Goal: Task Accomplishment & Management: Complete application form

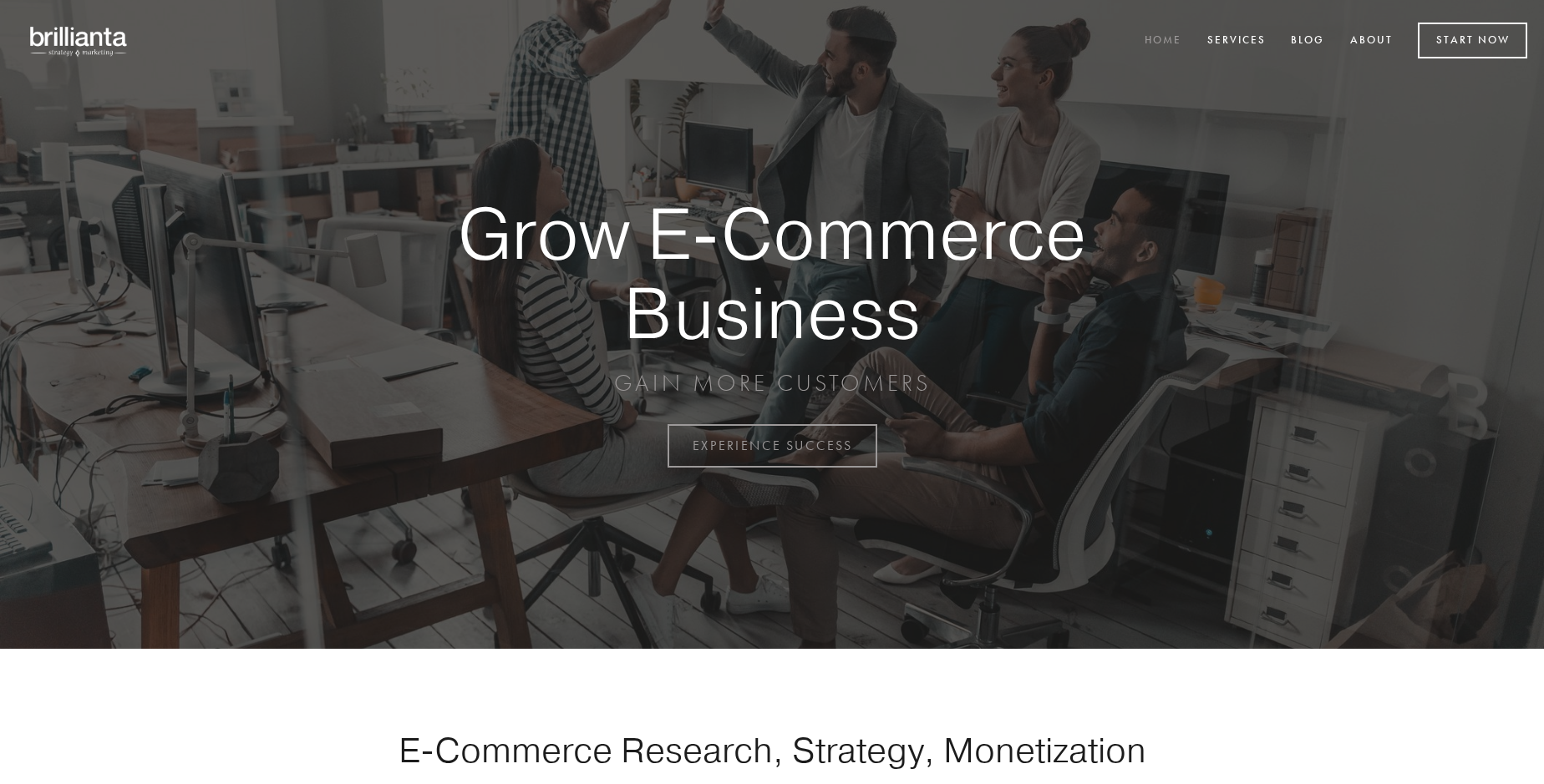
scroll to position [4378, 0]
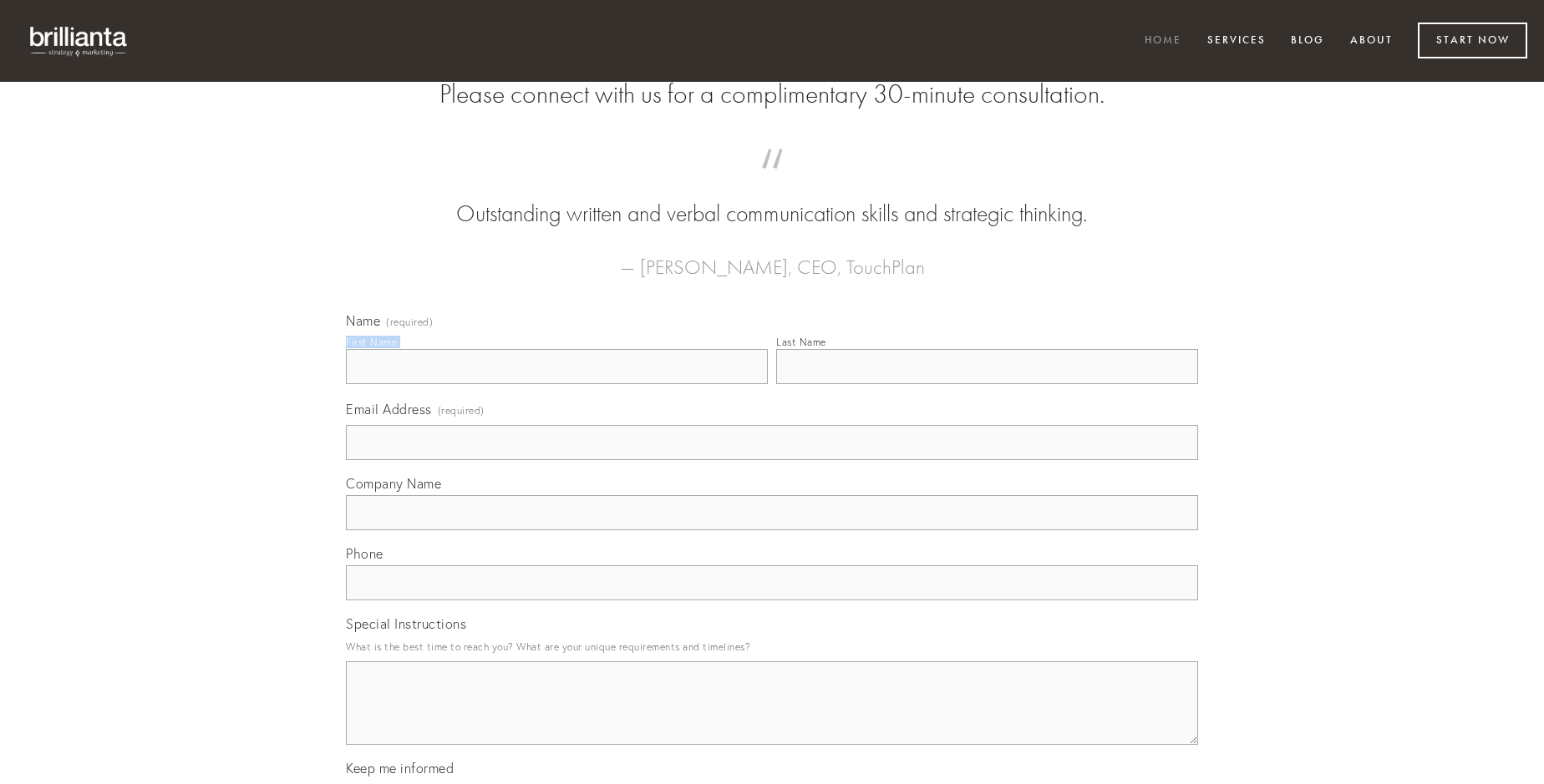
type input "[PERSON_NAME]"
click at [987, 384] on input "Last Name" at bounding box center [986, 366] width 422 height 35
type input "[PERSON_NAME]"
click at [772, 460] on input "Email Address (required)" at bounding box center [771, 442] width 852 height 35
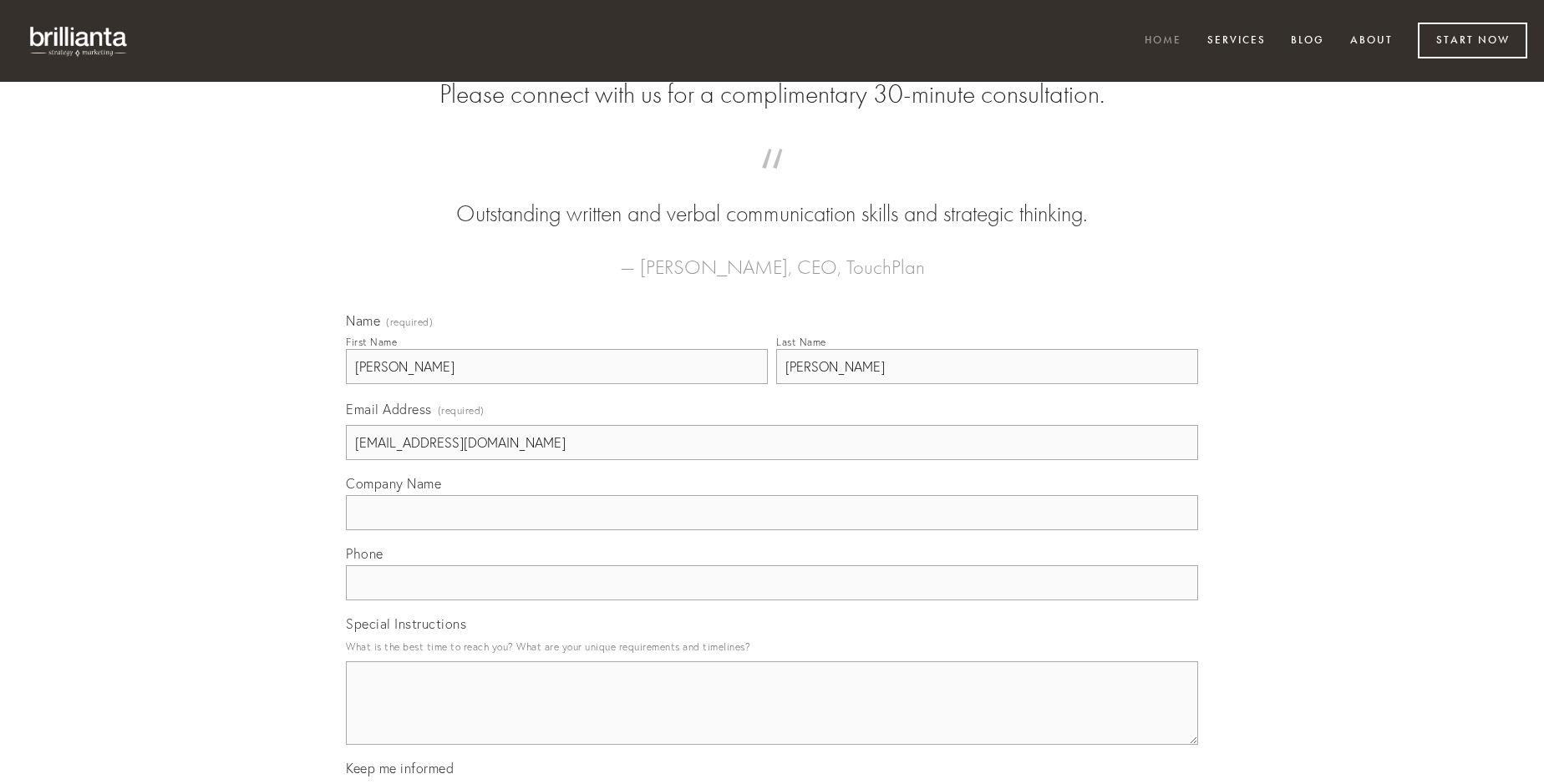
type input "[EMAIL_ADDRESS][DOMAIN_NAME]"
click at [772, 530] on input "Company Name" at bounding box center [771, 513] width 852 height 35
type input "aestas"
click at [772, 601] on input "text" at bounding box center [771, 582] width 852 height 35
click at [772, 718] on textarea "Special Instructions" at bounding box center [771, 703] width 852 height 84
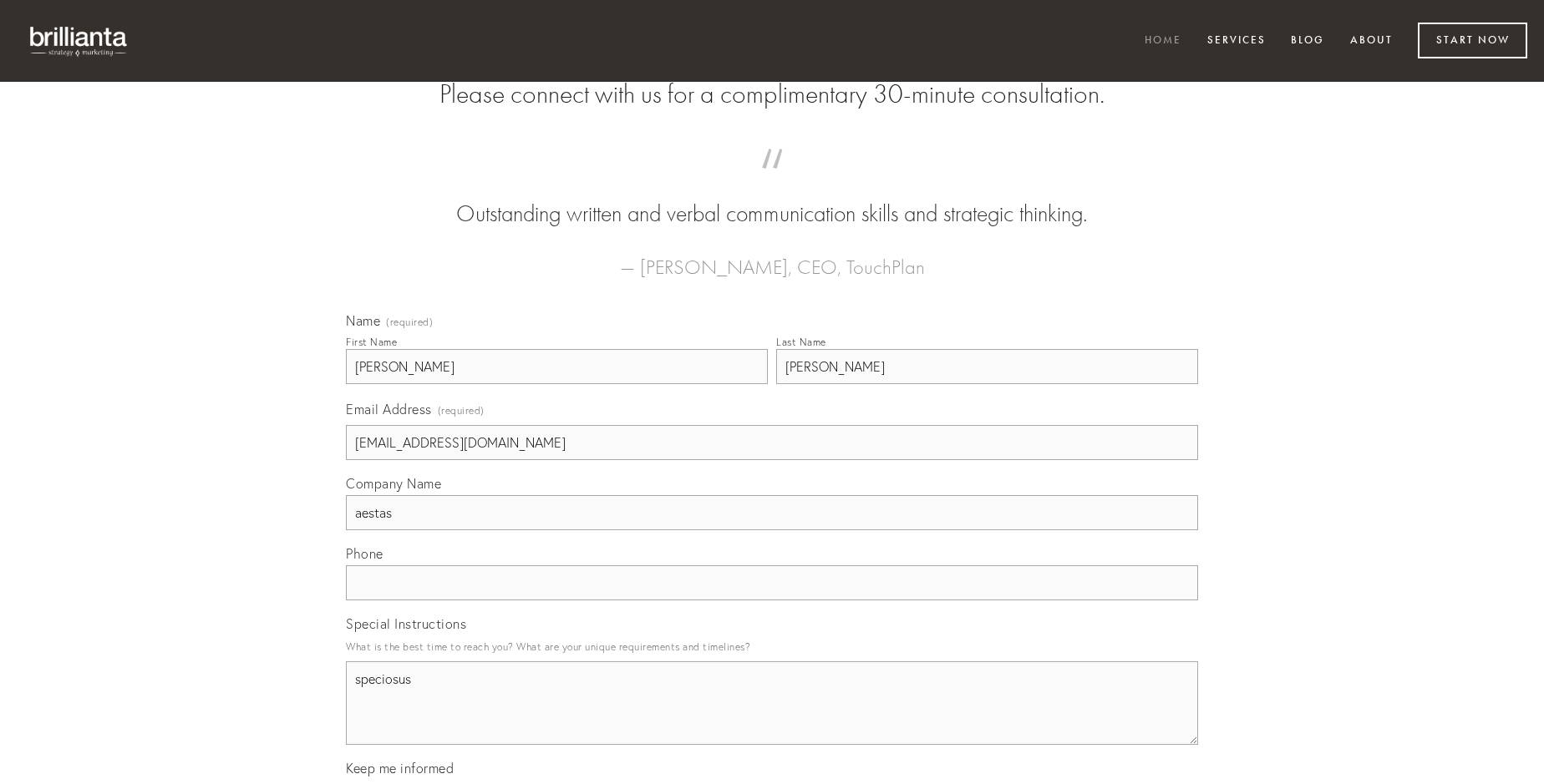
type textarea "speciosus"
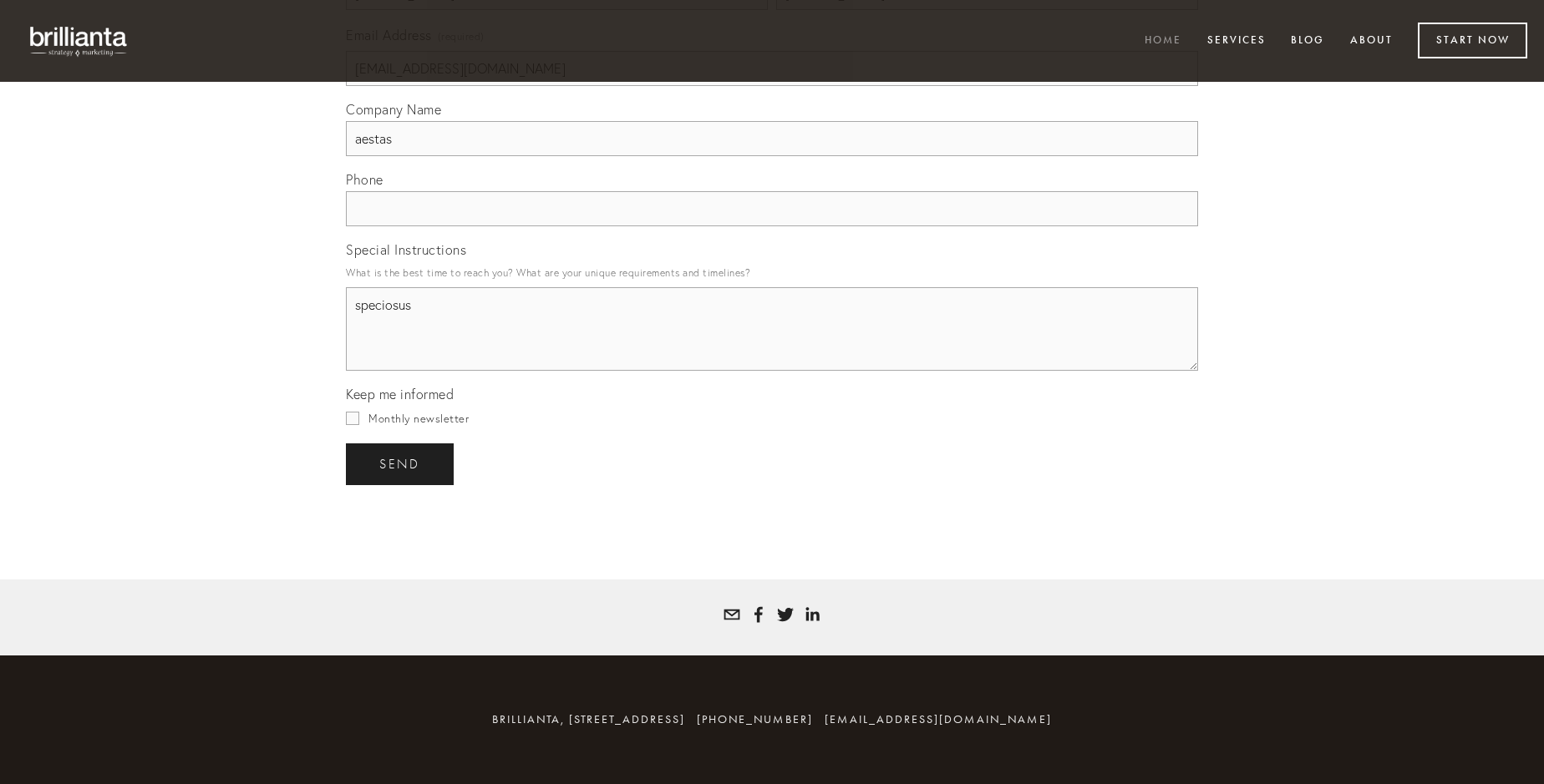
click at [401, 464] on span "send" at bounding box center [400, 465] width 41 height 15
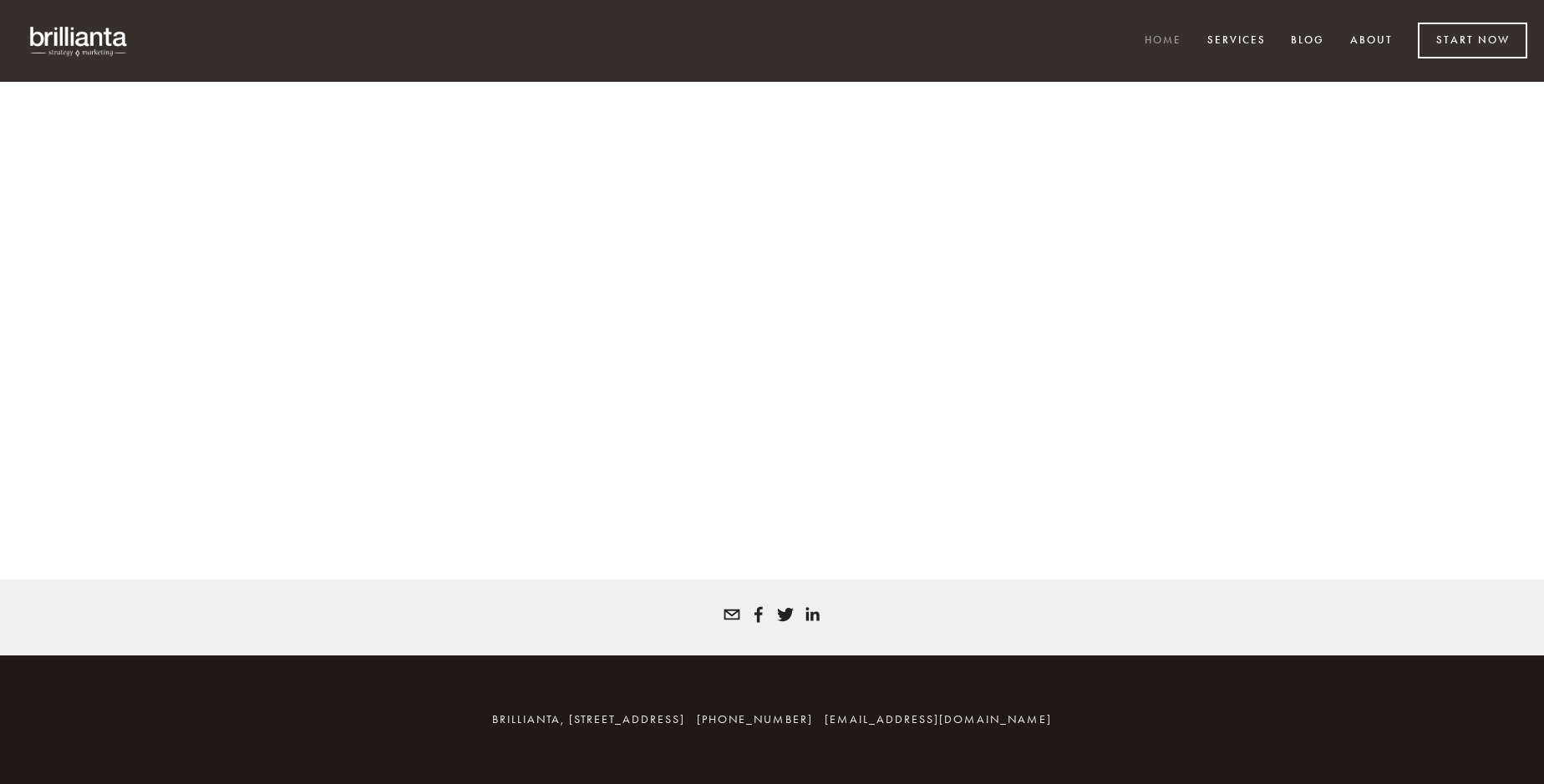
scroll to position [4356, 0]
